Goal: Use online tool/utility: Utilize a website feature to perform a specific function

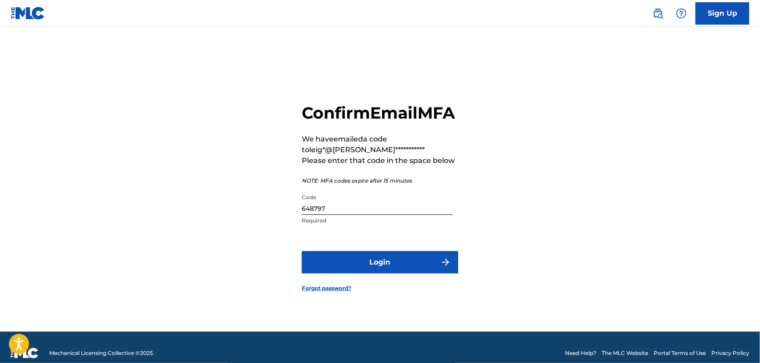
click at [431, 272] on button "Login" at bounding box center [380, 262] width 157 height 22
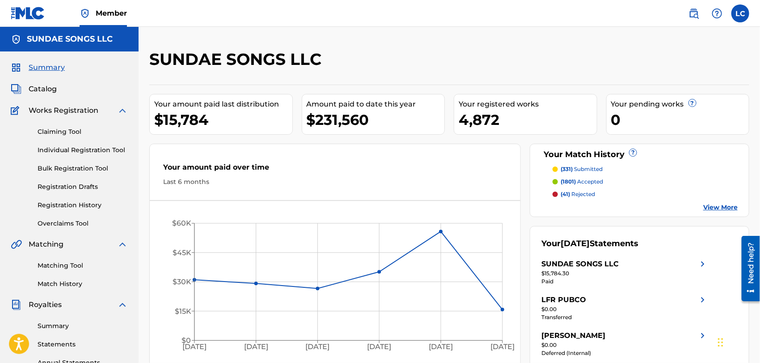
click at [72, 208] on link "Registration History" at bounding box center [83, 204] width 90 height 9
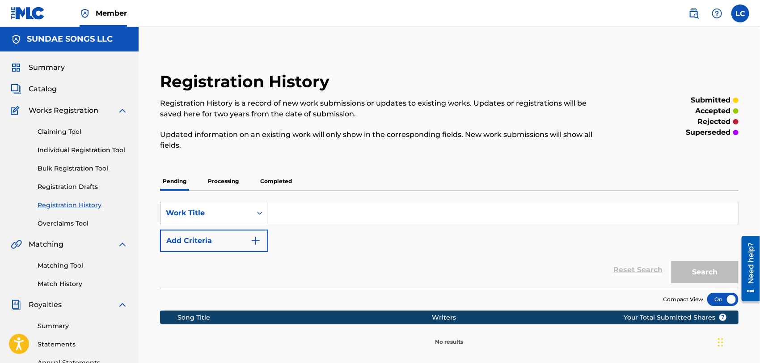
click at [211, 186] on p "Processing" at bounding box center [223, 181] width 36 height 19
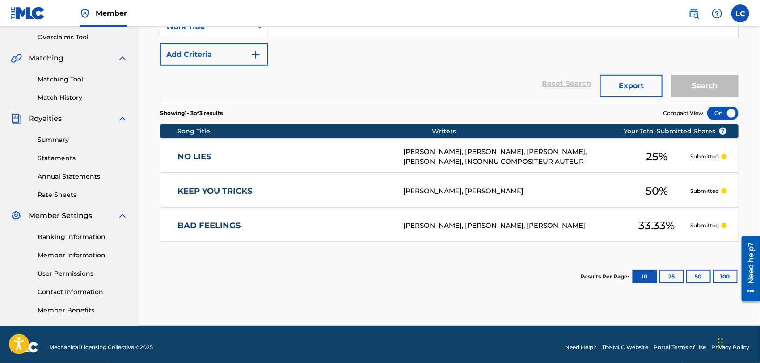
scroll to position [192, 0]
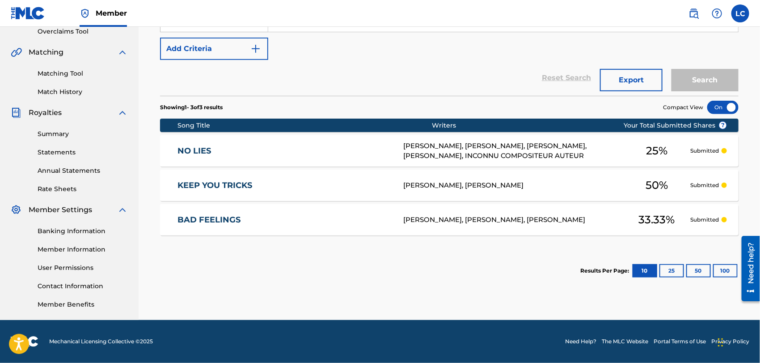
click at [723, 264] on button "100" at bounding box center [725, 270] width 25 height 13
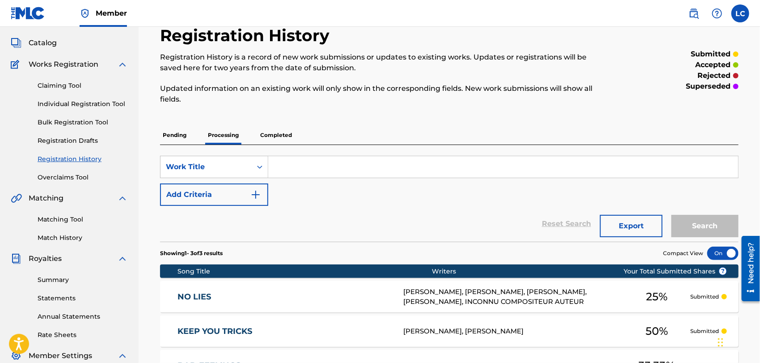
scroll to position [43, 0]
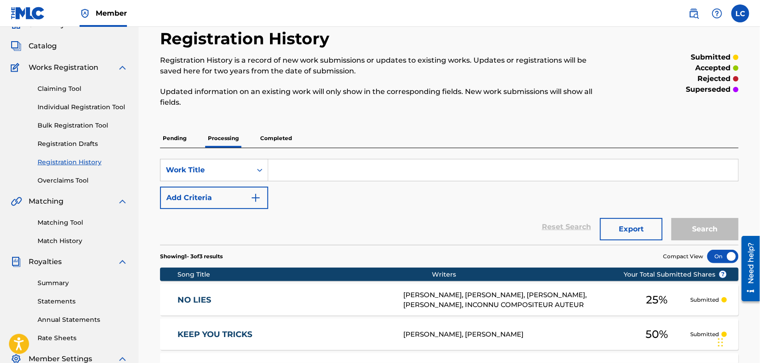
click at [286, 144] on p "Completed" at bounding box center [276, 138] width 37 height 19
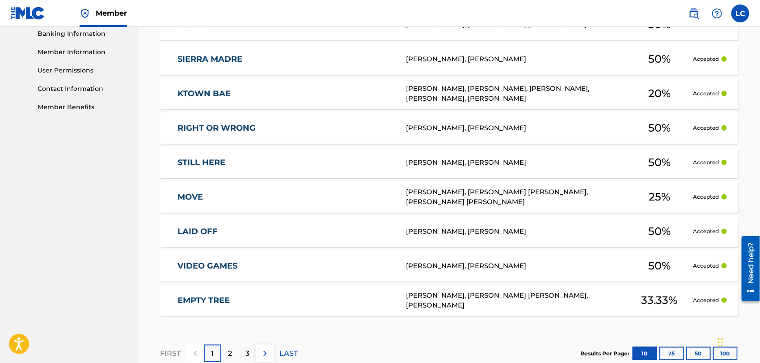
scroll to position [391, 0]
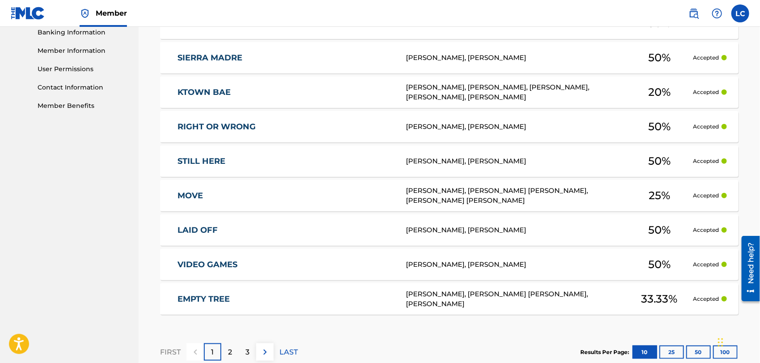
click at [358, 268] on link "VIDEO GAMES" at bounding box center [286, 264] width 217 height 10
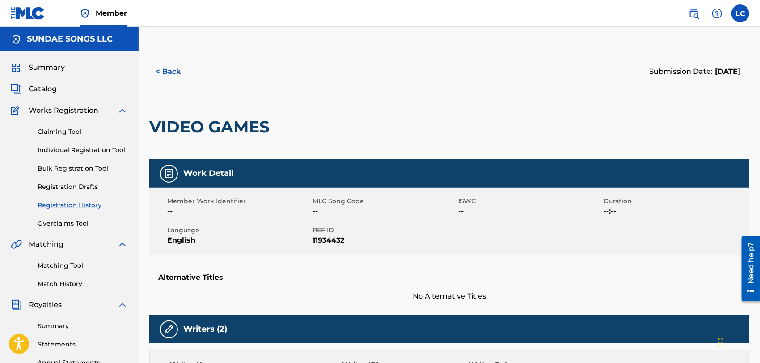
click at [165, 69] on button "< Back" at bounding box center [176, 71] width 54 height 22
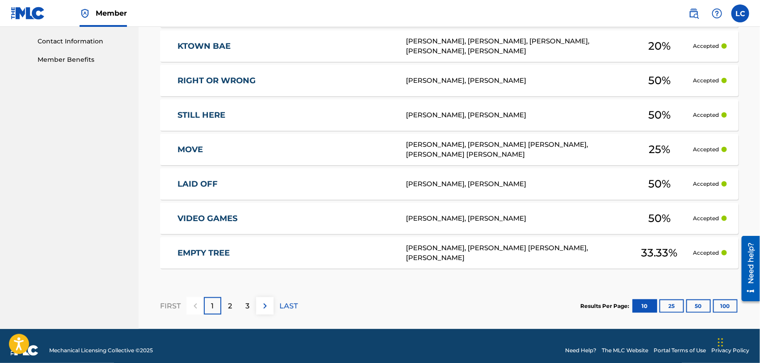
scroll to position [445, 0]
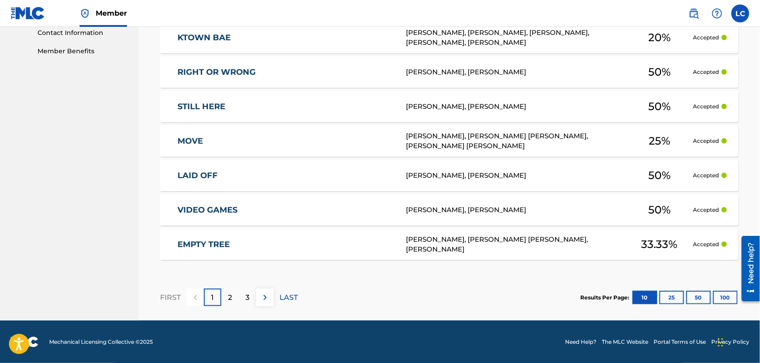
click at [718, 296] on button "100" at bounding box center [725, 297] width 25 height 13
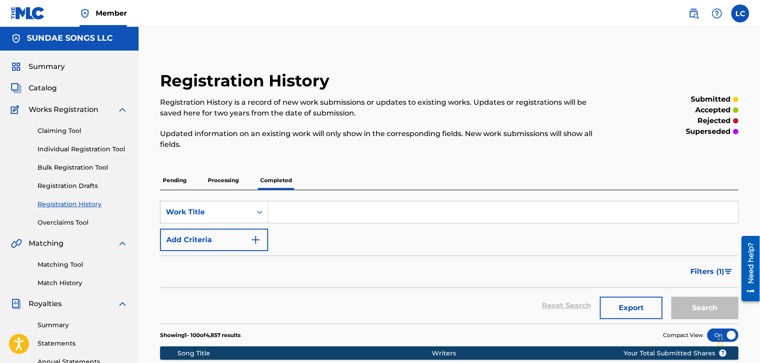
scroll to position [0, 0]
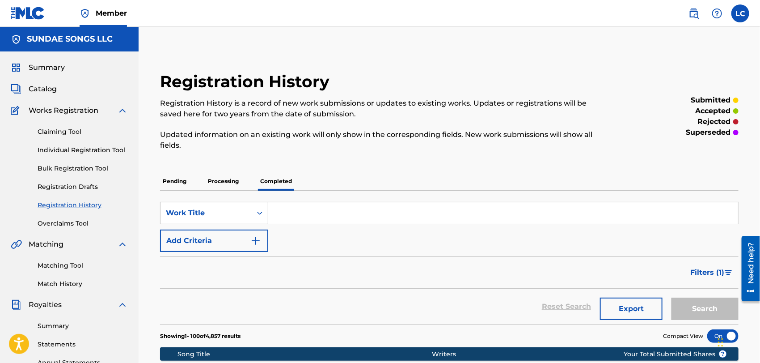
click at [48, 87] on span "Catalog" at bounding box center [43, 89] width 28 height 11
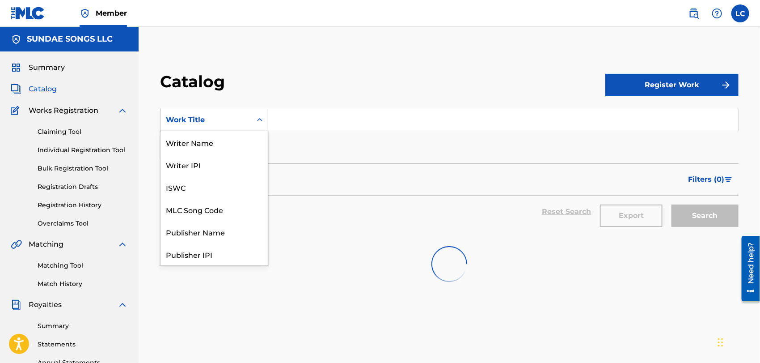
click at [248, 128] on div "Work Title" at bounding box center [206, 119] width 91 height 17
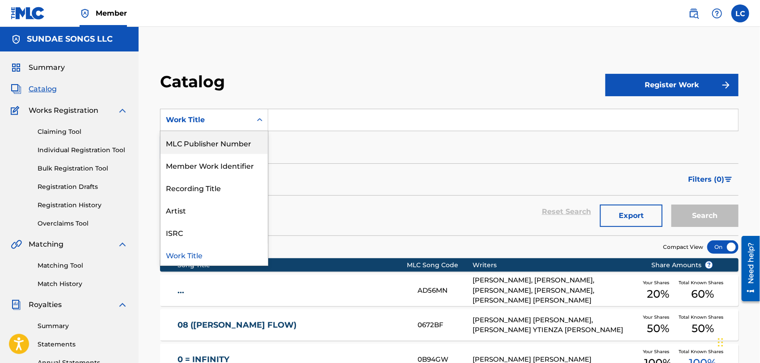
drag, startPoint x: 247, startPoint y: 145, endPoint x: 279, endPoint y: 133, distance: 34.0
click at [247, 144] on div "MLC Publisher Number" at bounding box center [214, 143] width 107 height 22
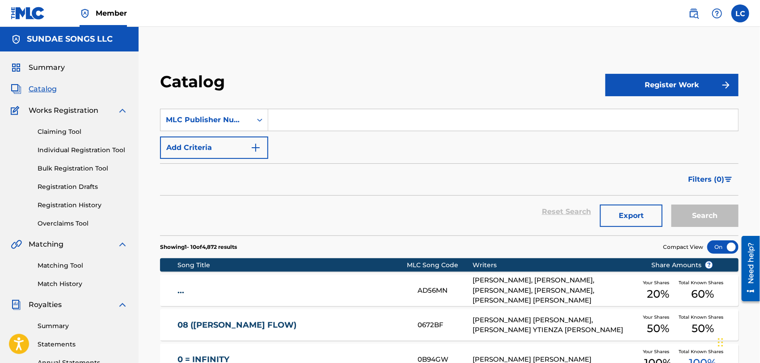
paste input "HQ50MU"
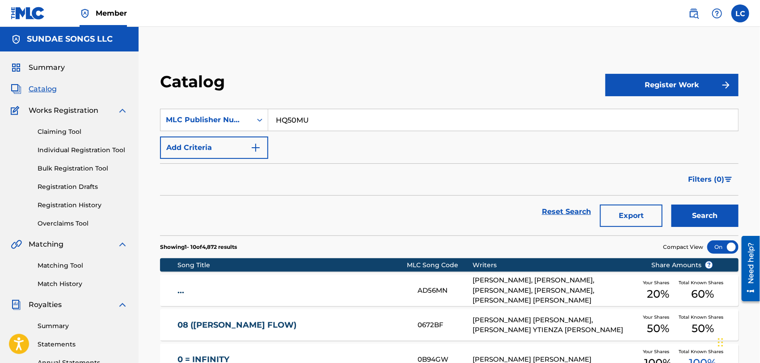
type input "HQ50MU"
click at [709, 218] on button "Search" at bounding box center [705, 215] width 67 height 22
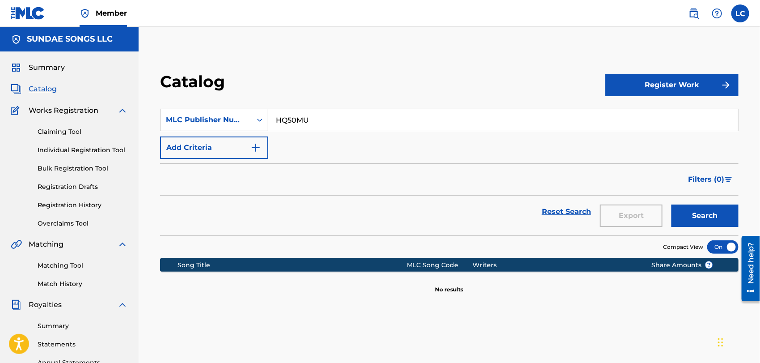
click at [689, 15] on img at bounding box center [694, 13] width 11 height 11
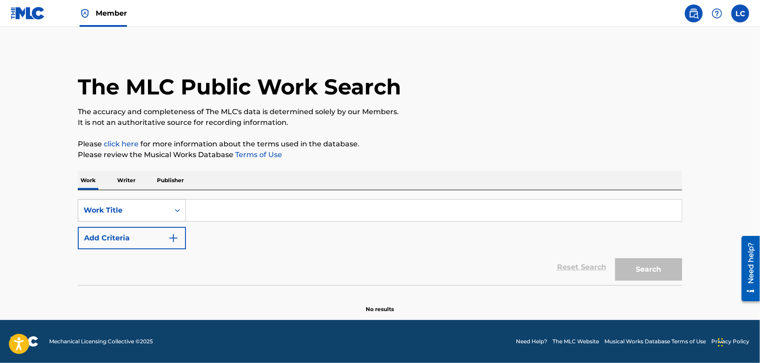
click at [145, 216] on div "Work Title" at bounding box center [123, 210] width 91 height 17
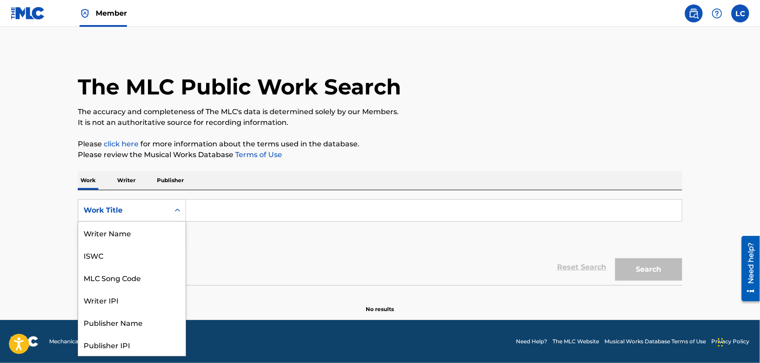
scroll to position [44, 0]
click at [140, 234] on div "MLC Song Code" at bounding box center [131, 233] width 107 height 22
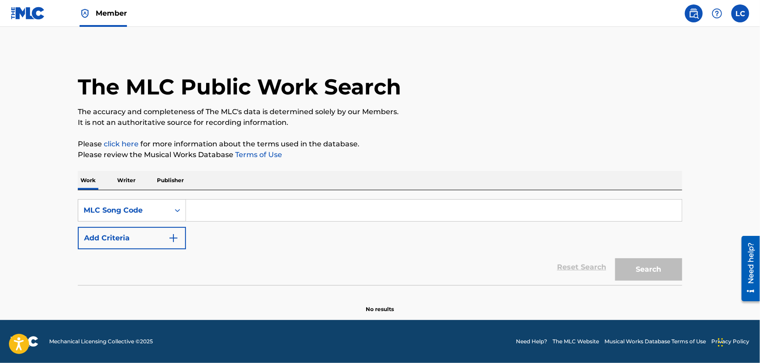
paste input "HQ50MU"
type input "HQ50MU"
click at [655, 269] on button "Search" at bounding box center [649, 269] width 67 height 22
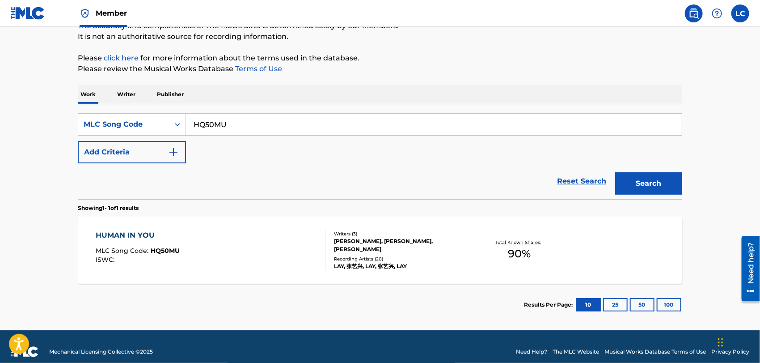
scroll to position [96, 0]
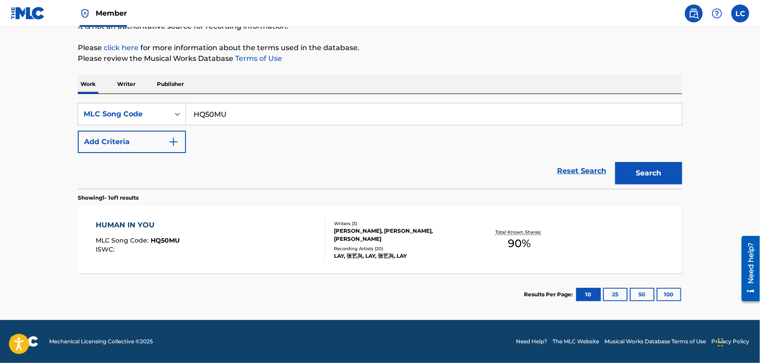
click at [379, 256] on div "LAY, 张艺兴, LAY, 张艺兴, LAY" at bounding box center [401, 256] width 135 height 8
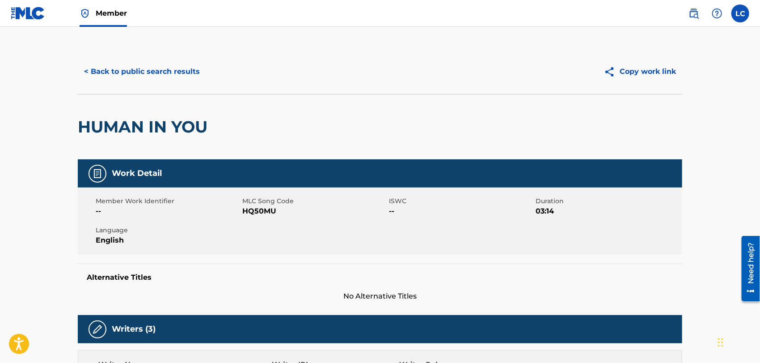
click at [45, 20] on div "Member" at bounding box center [69, 13] width 116 height 26
click at [43, 19] on img at bounding box center [28, 13] width 34 height 13
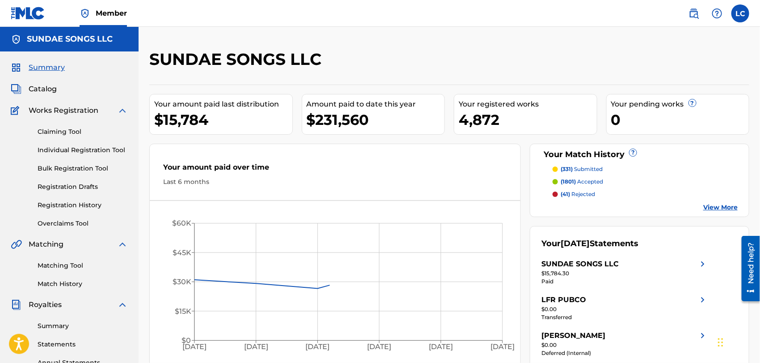
click at [50, 89] on span "Catalog" at bounding box center [43, 89] width 28 height 11
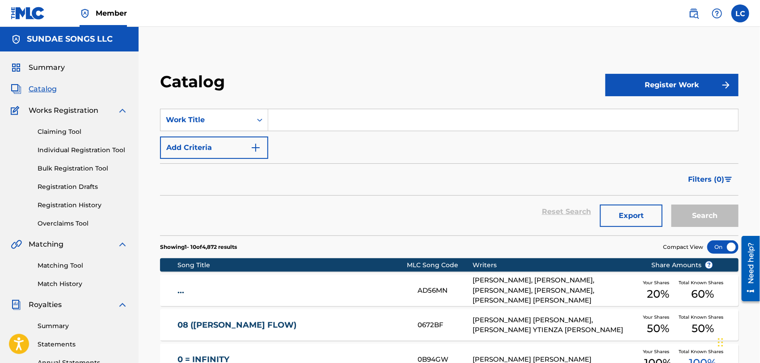
click at [300, 123] on input "Search Form" at bounding box center [503, 119] width 470 height 21
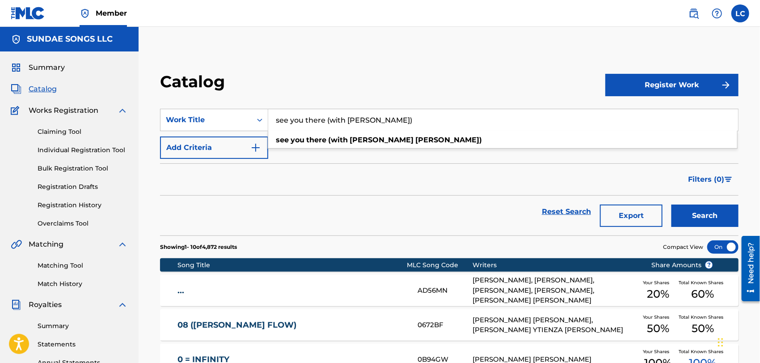
type input "see you there (with [PERSON_NAME])"
click at [689, 218] on button "Search" at bounding box center [705, 215] width 67 height 22
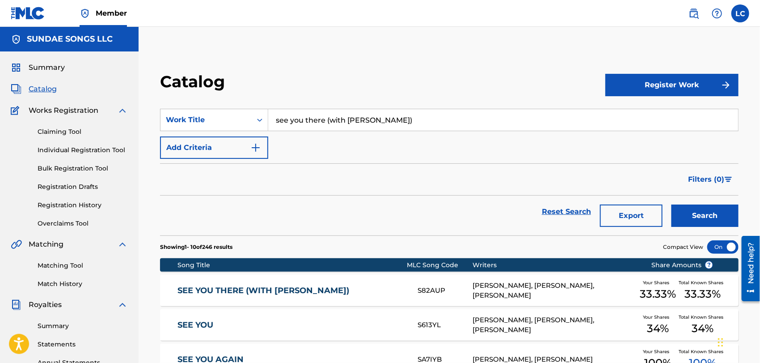
click at [329, 287] on link "SEE YOU THERE (WITH [PERSON_NAME])" at bounding box center [292, 290] width 229 height 10
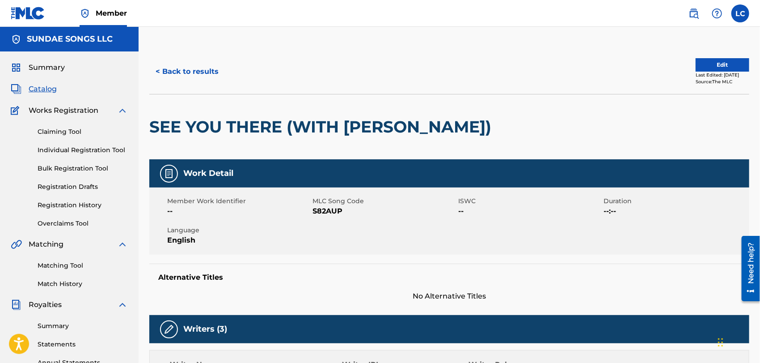
click at [334, 208] on span "S82AUP" at bounding box center [385, 211] width 144 height 11
copy span "S82AUP"
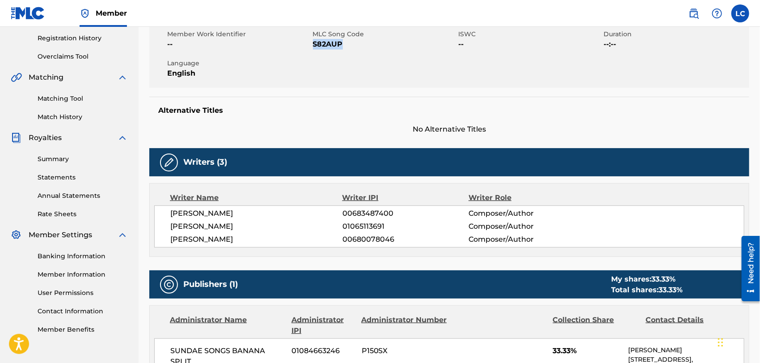
scroll to position [149, 0]
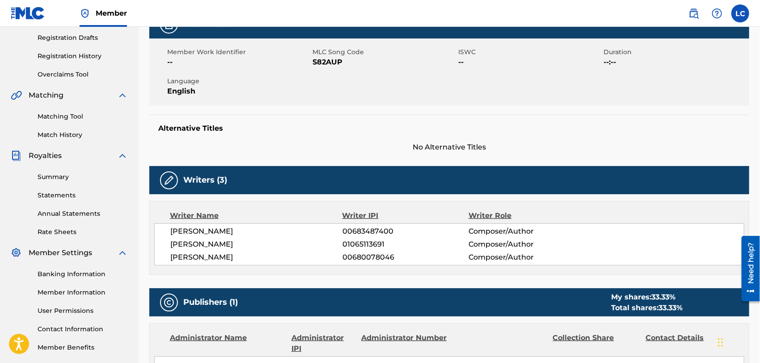
click at [76, 123] on div "Matching Tool Match History" at bounding box center [69, 120] width 117 height 39
click at [78, 120] on link "Matching Tool" at bounding box center [83, 116] width 90 height 9
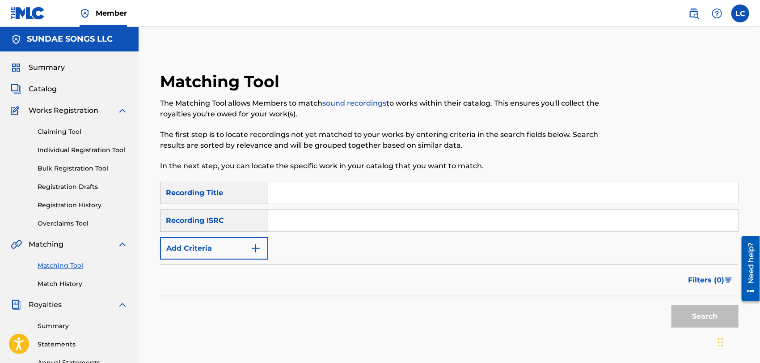
click at [294, 198] on input "Search Form" at bounding box center [503, 192] width 470 height 21
type input "see you there"
click at [256, 251] on img "Search Form" at bounding box center [256, 248] width 11 height 11
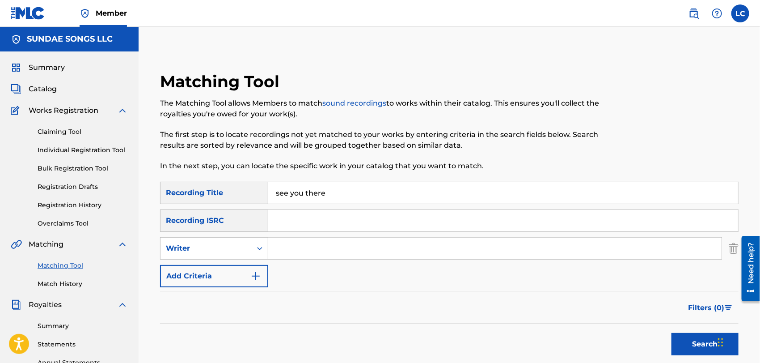
click at [256, 251] on icon "Search Form" at bounding box center [259, 248] width 9 height 9
click at [244, 271] on div "Recording Artist" at bounding box center [214, 270] width 107 height 22
click at [313, 243] on input "Search Form" at bounding box center [495, 248] width 454 height 21
type input "h"
type input "[PERSON_NAME]"
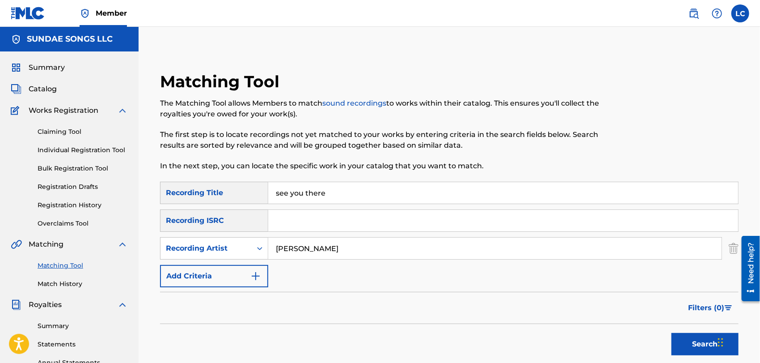
click at [672, 333] on button "Search" at bounding box center [705, 344] width 67 height 22
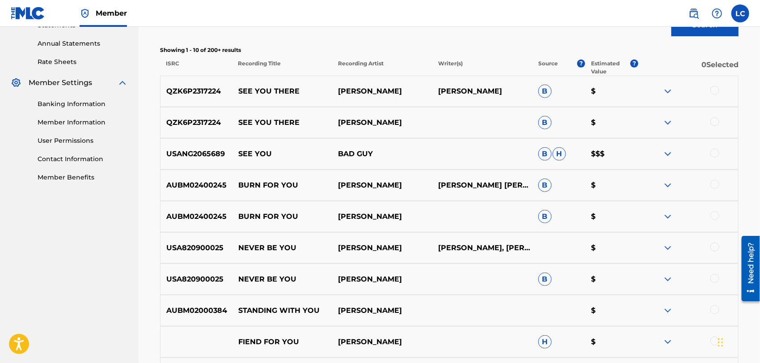
scroll to position [149, 0]
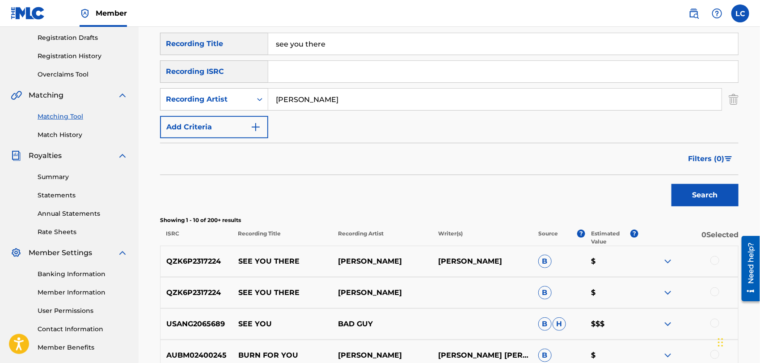
click at [354, 46] on input "see you there" at bounding box center [503, 43] width 470 height 21
click at [351, 47] on input "see you there" at bounding box center [503, 43] width 470 height 21
paste input "SEE YOU THERE (WITH [PERSON_NAME])"
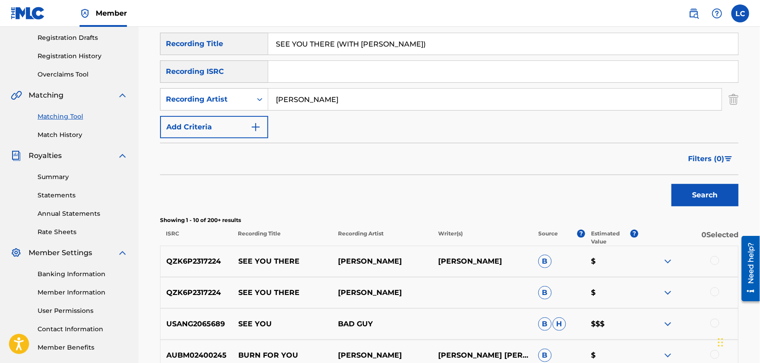
type input "SEE YOU THERE (WITH [PERSON_NAME])"
click at [709, 204] on button "Search" at bounding box center [705, 195] width 67 height 22
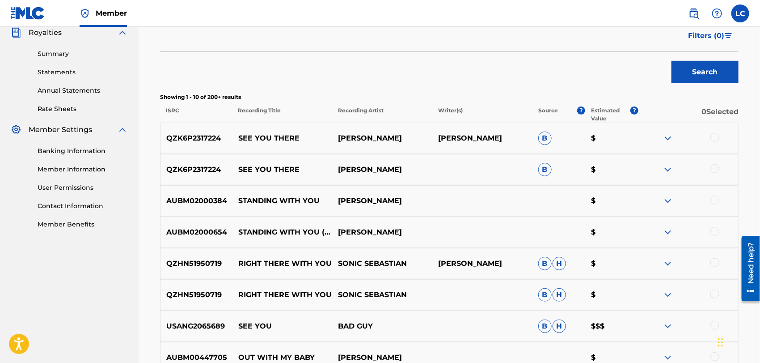
scroll to position [298, 0]
